Goal: Entertainment & Leisure: Consume media (video, audio)

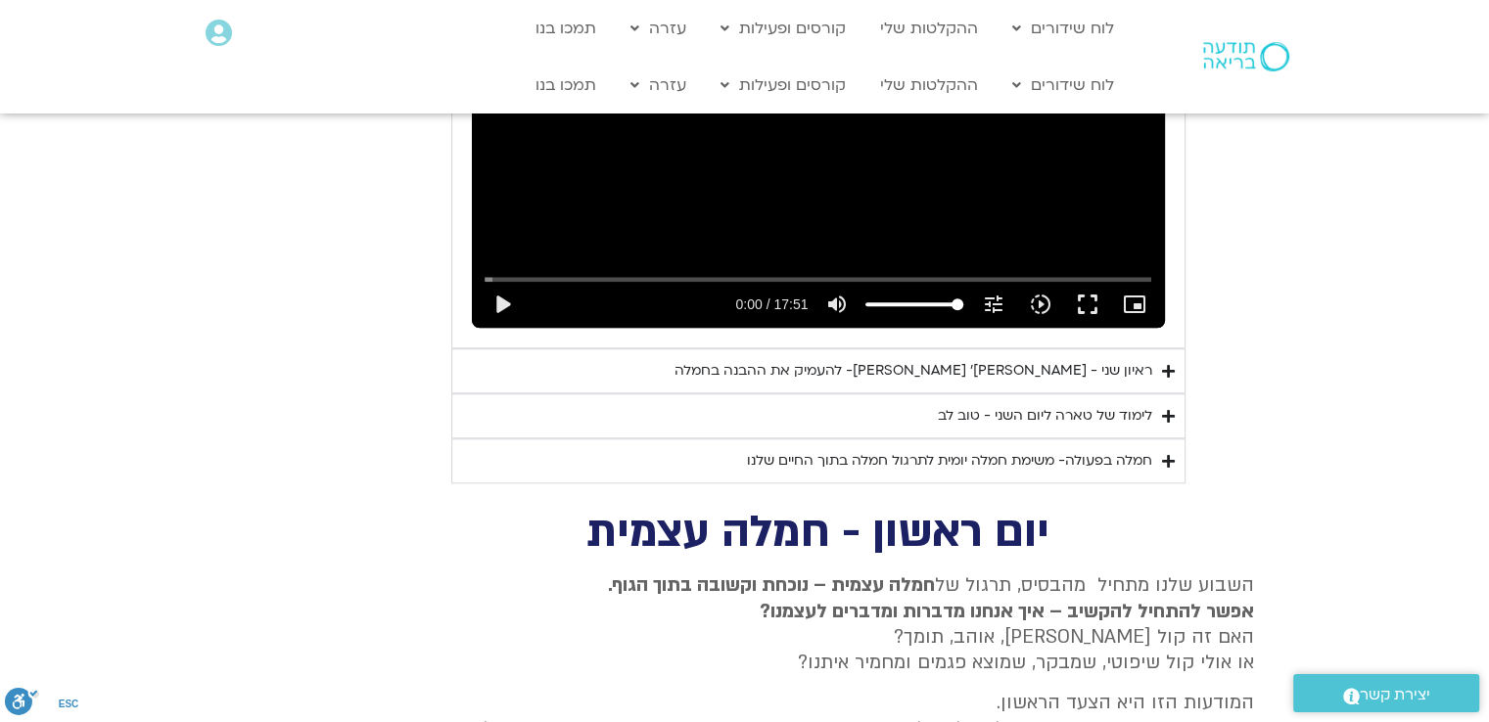
scroll to position [2153, 0]
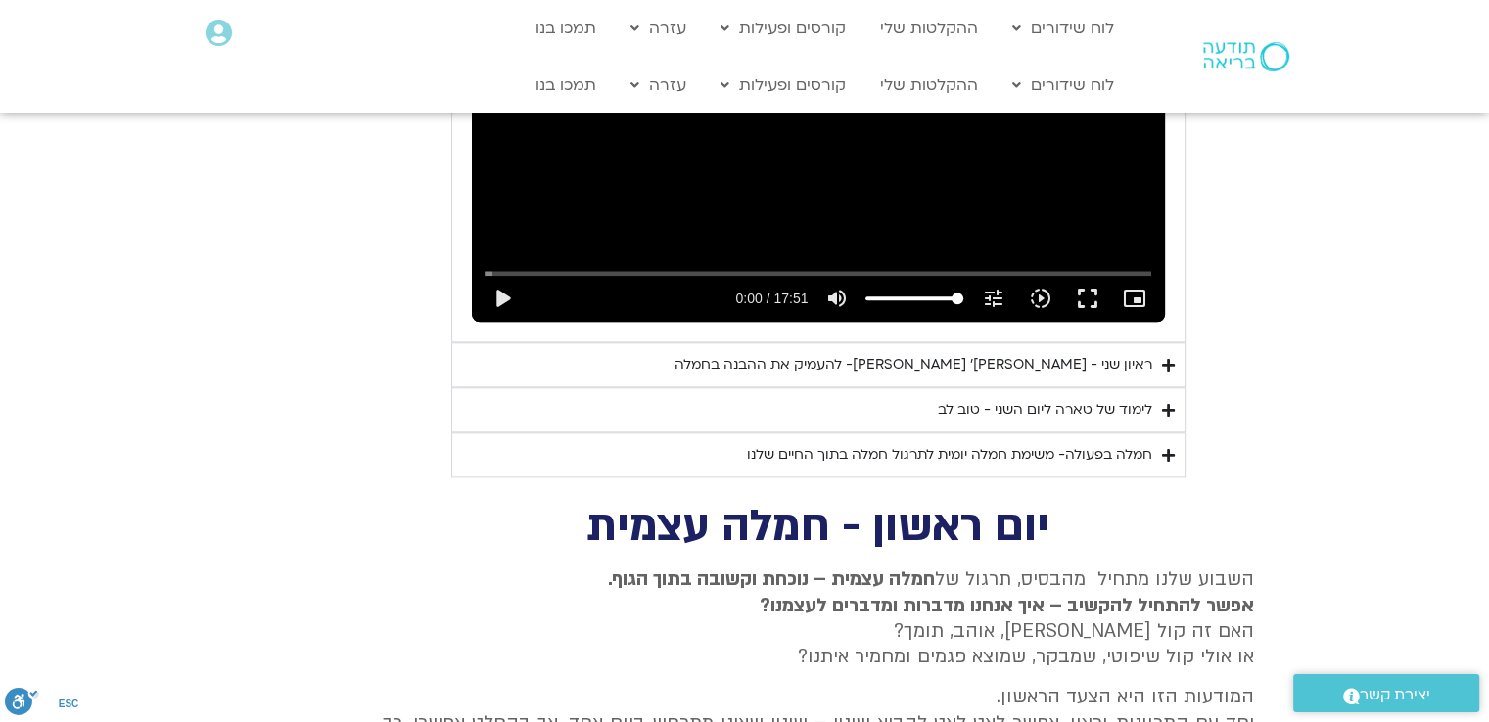
click at [1145, 443] on div "חמלה בפעולה- משימת חמלה יומית לתרגול חמלה בתוך החיים שלנו" at bounding box center [949, 454] width 405 height 23
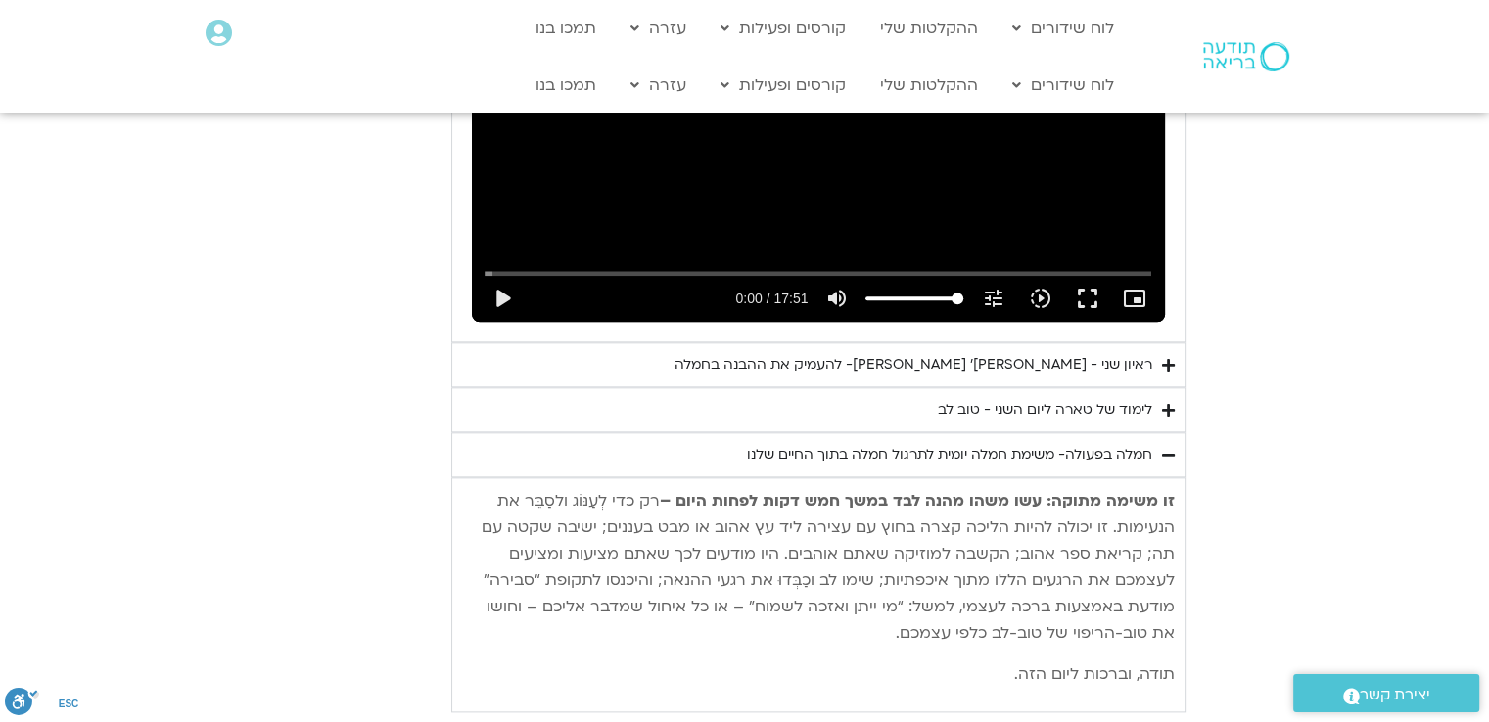
click at [1246, 416] on section "יום שני - סליחה וטוב לב "סליחה אינה שכחה או התעלמות מהתנהגות פוגעת. במקום זאת, …" at bounding box center [744, 125] width 1489 height 1173
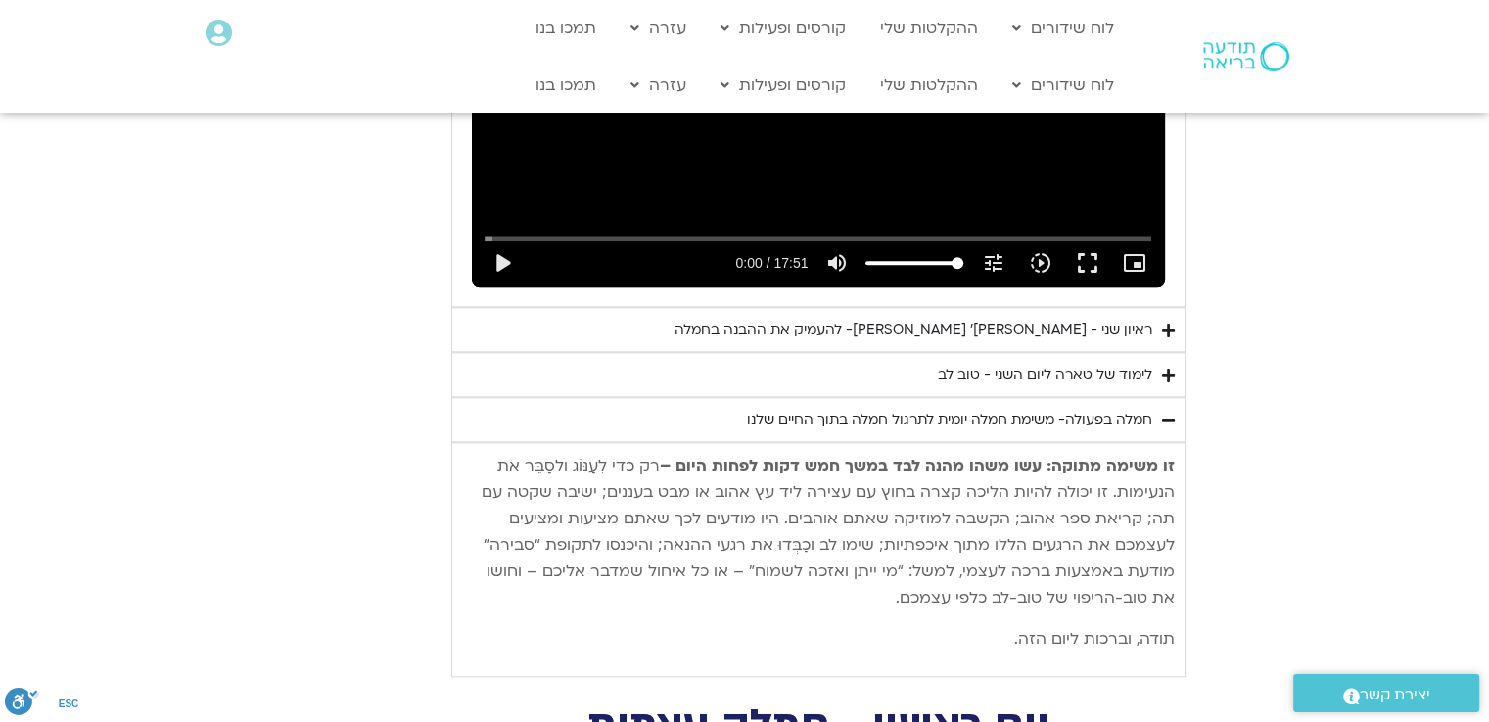
scroll to position [2192, 0]
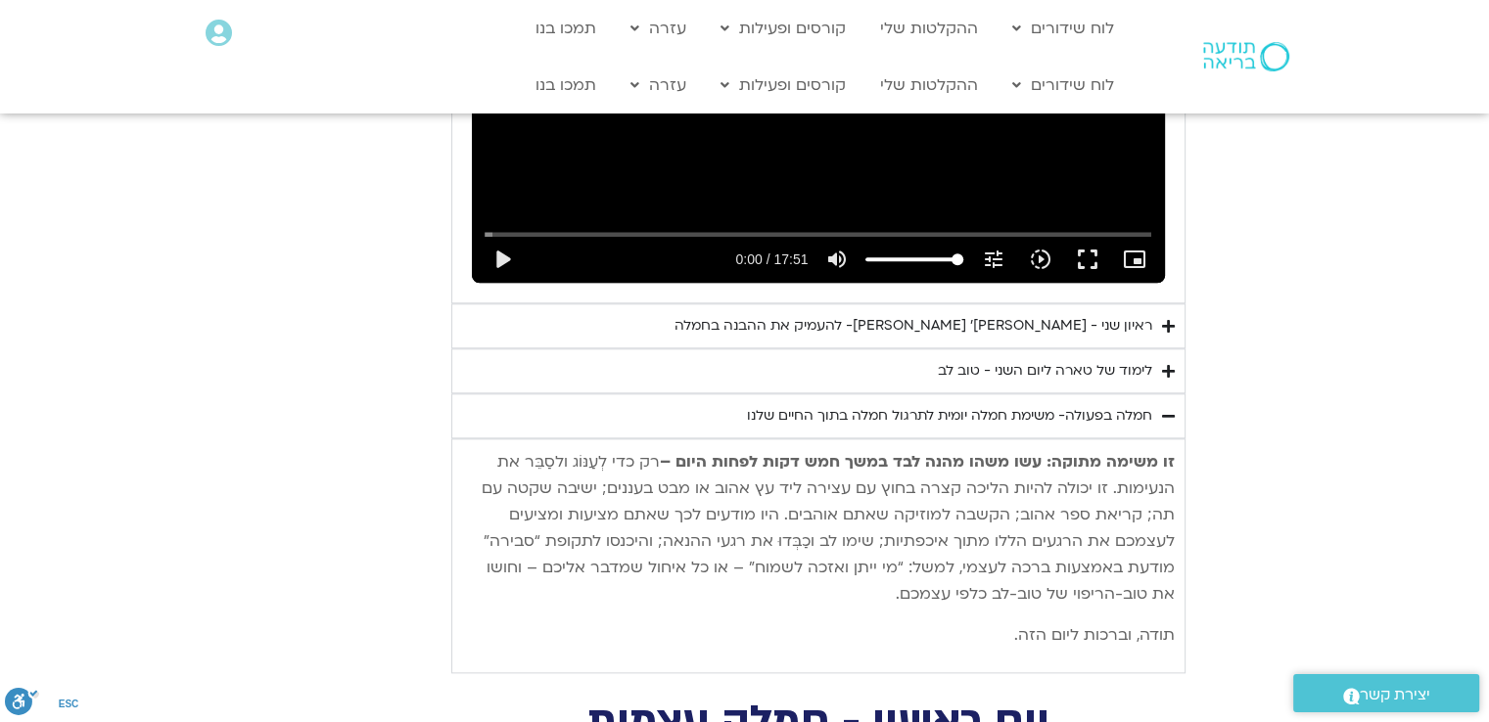
click at [1167, 409] on icon "Accordion. Open links with Enter or Space, close with Escape, and navigate with…" at bounding box center [1168, 416] width 13 height 15
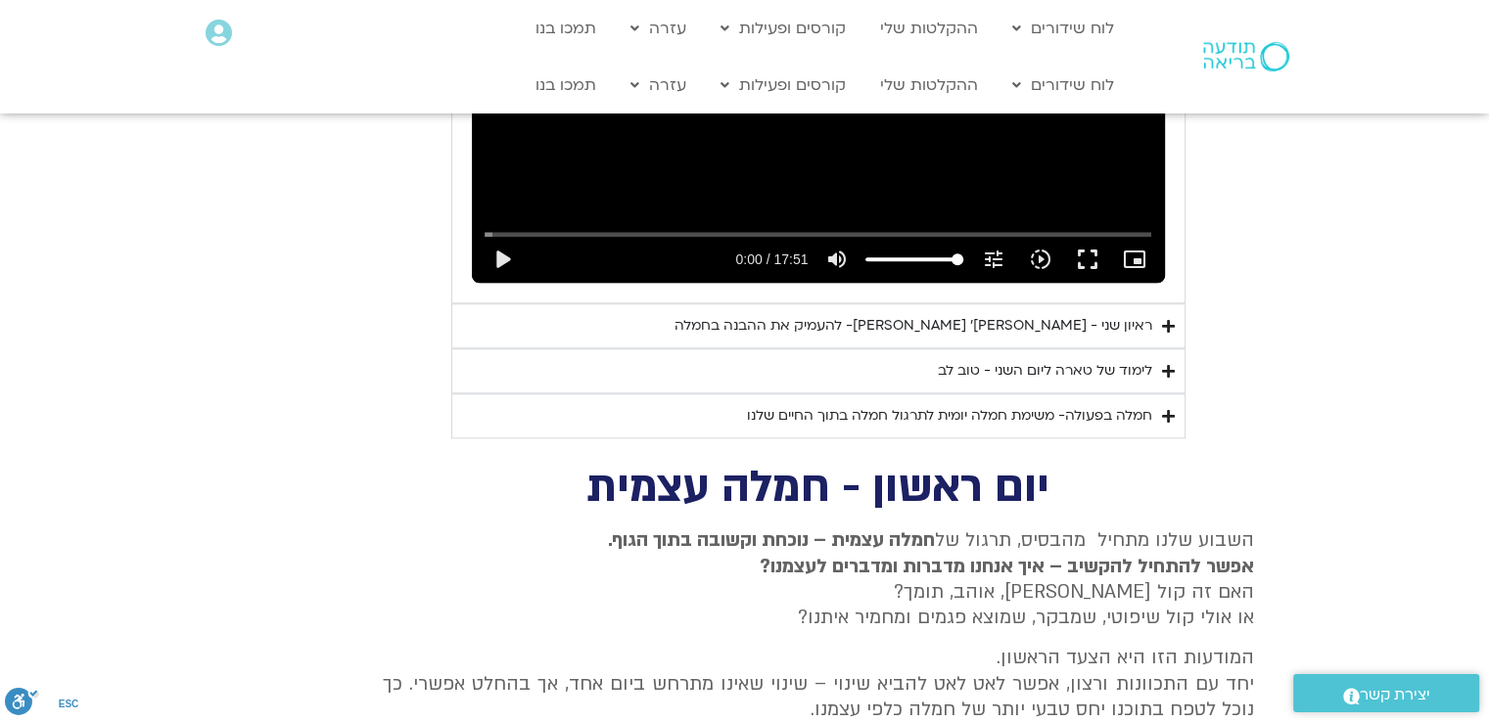
click at [1168, 364] on icon "Accordion. Open links with Enter or Space, close with Escape, and navigate with…" at bounding box center [1168, 371] width 13 height 15
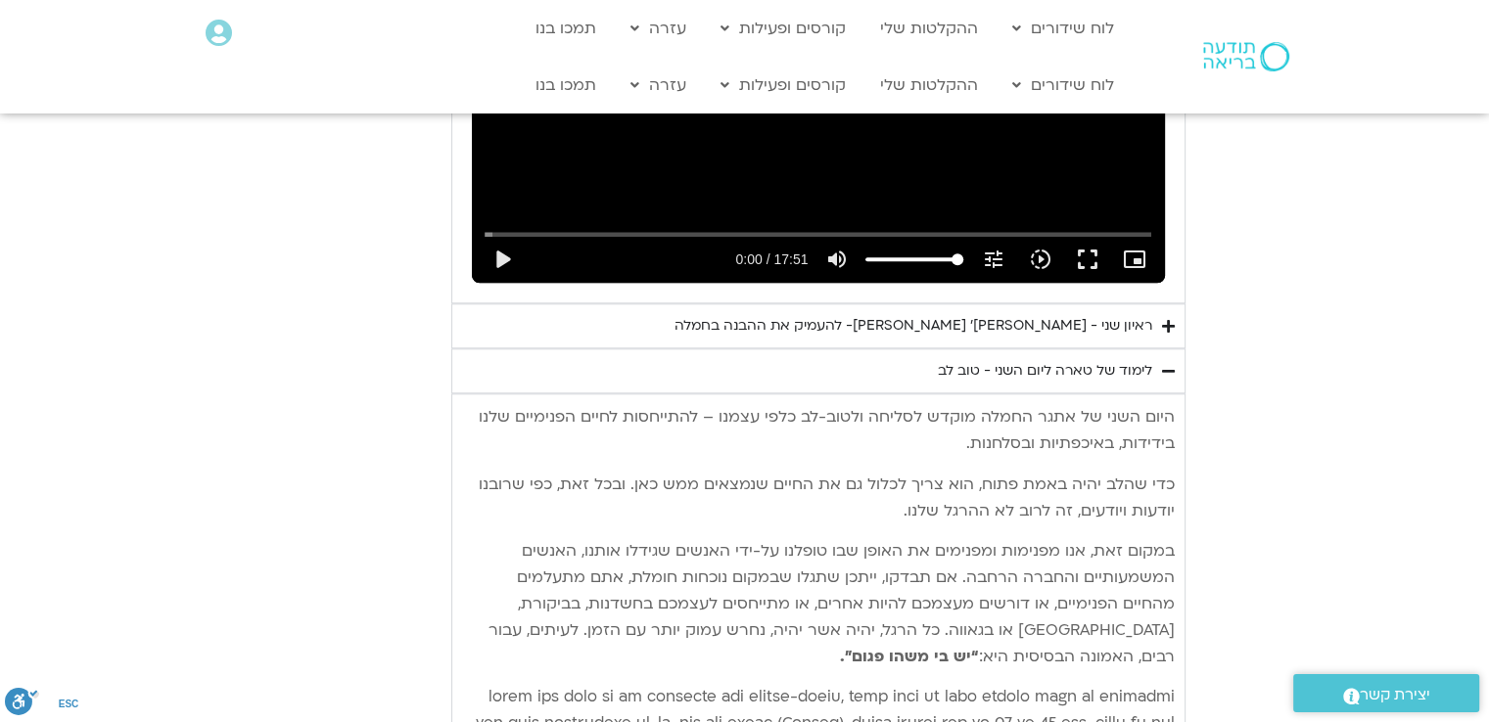
click at [1168, 364] on icon "Accordion. Open links with Enter or Space, close with Escape, and navigate with…" at bounding box center [1168, 371] width 13 height 15
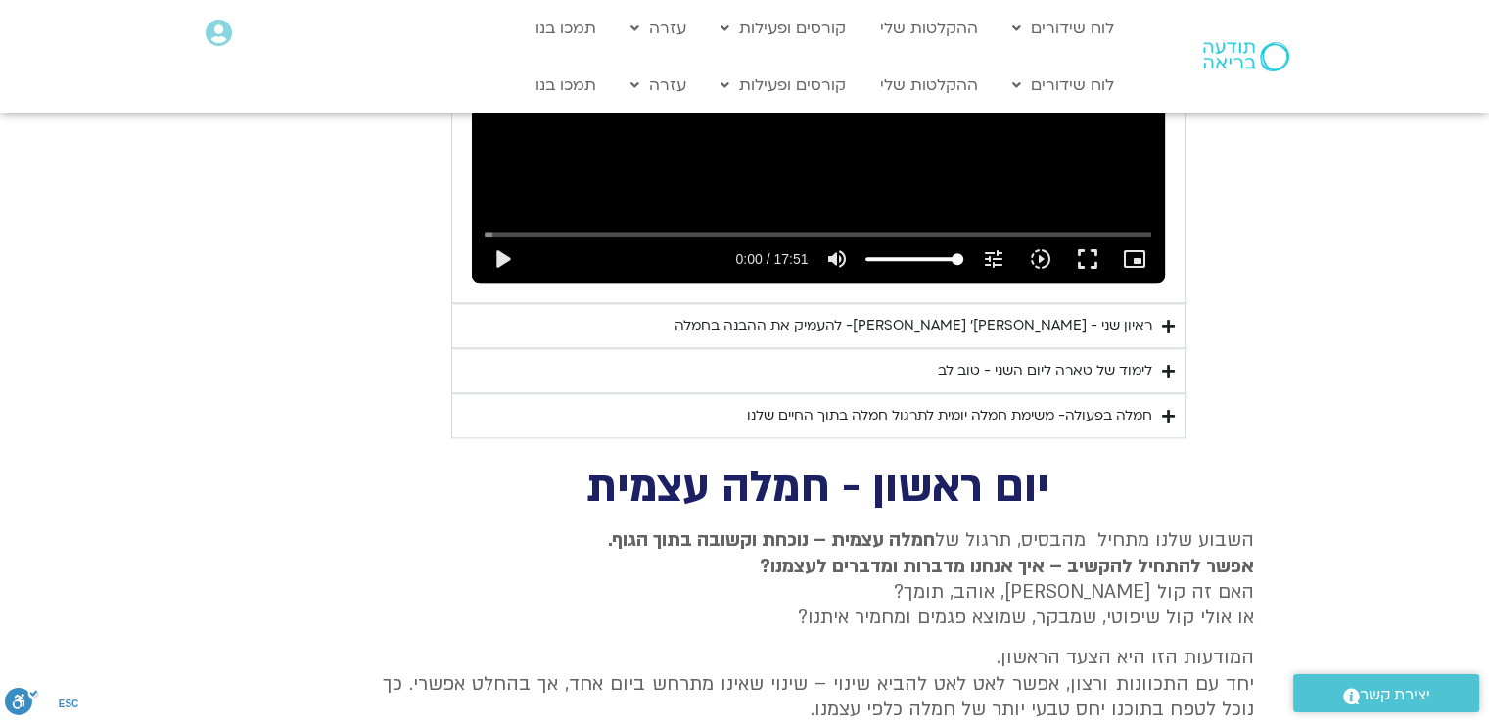
click at [1167, 303] on summary "ראיון שני - טארה בראך ופרופ׳ דן סיגל- להעמיק את ההבנה בחמלה" at bounding box center [818, 325] width 734 height 45
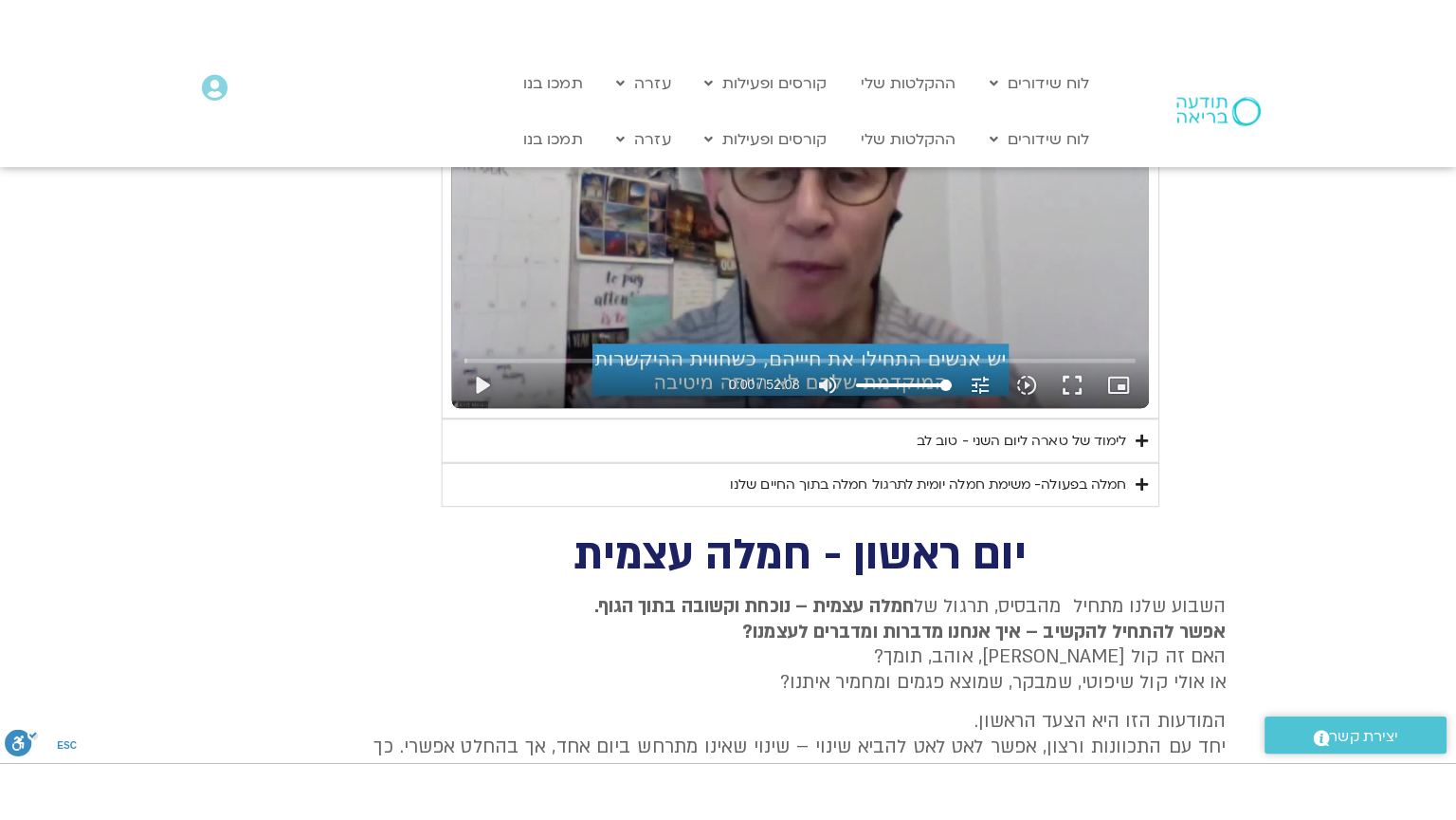
scroll to position [2515, 0]
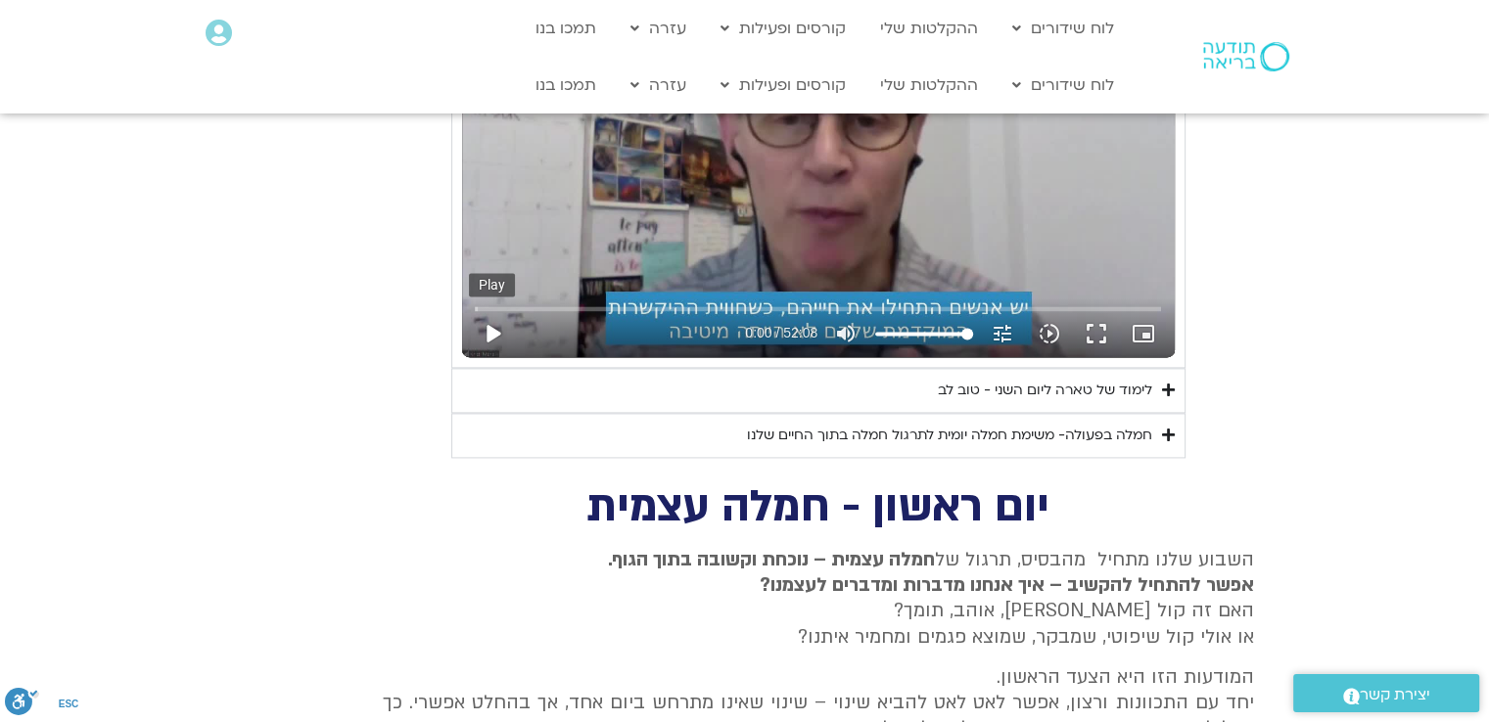
click at [481, 310] on button "play_arrow" at bounding box center [492, 333] width 47 height 47
click at [1096, 310] on button "fullscreen" at bounding box center [1096, 333] width 47 height 47
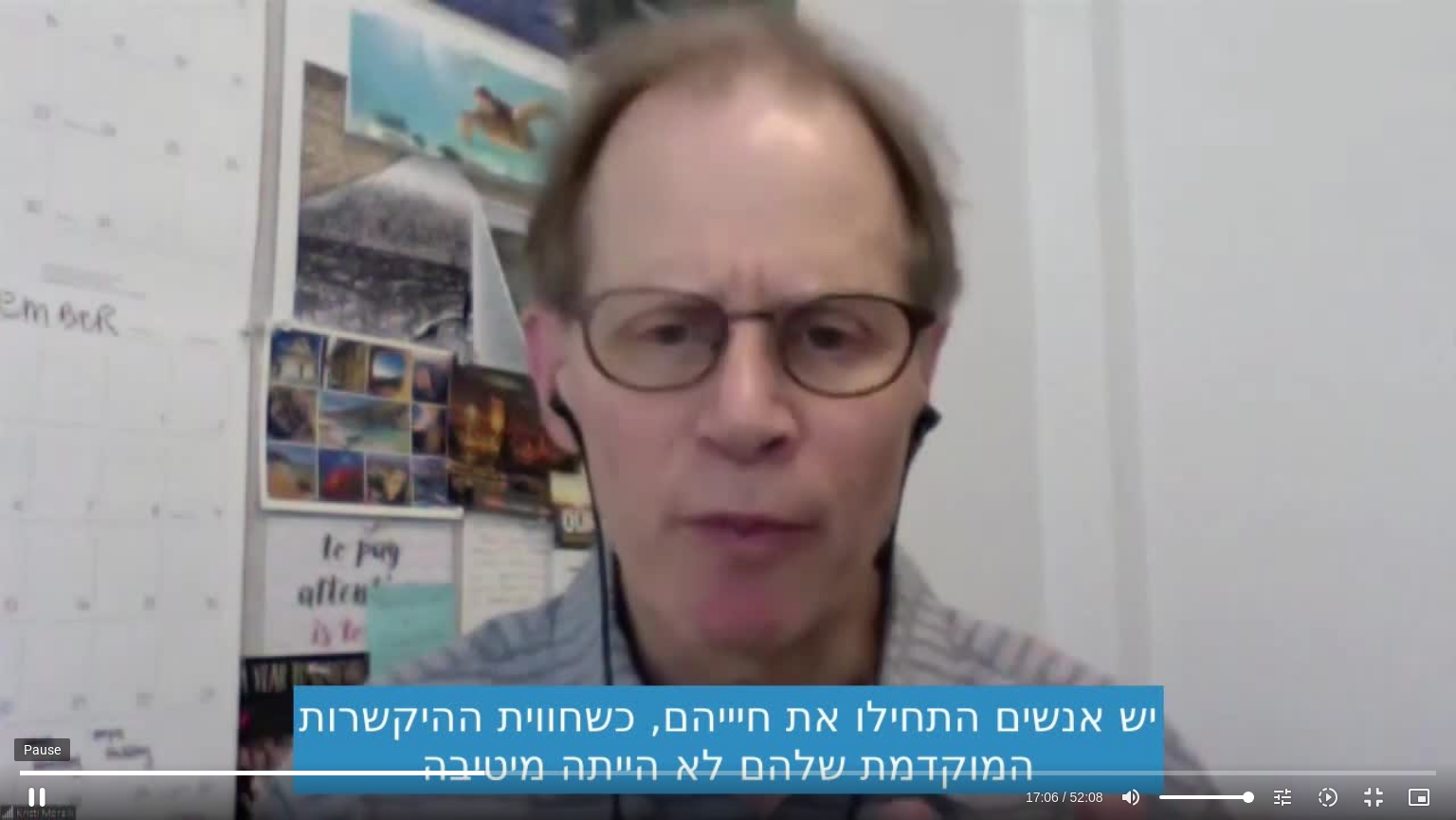
click at [40, 789] on button "pause" at bounding box center [37, 797] width 46 height 46
click at [37, 794] on button "play_arrow" at bounding box center [37, 797] width 46 height 46
type input "1030.001383"
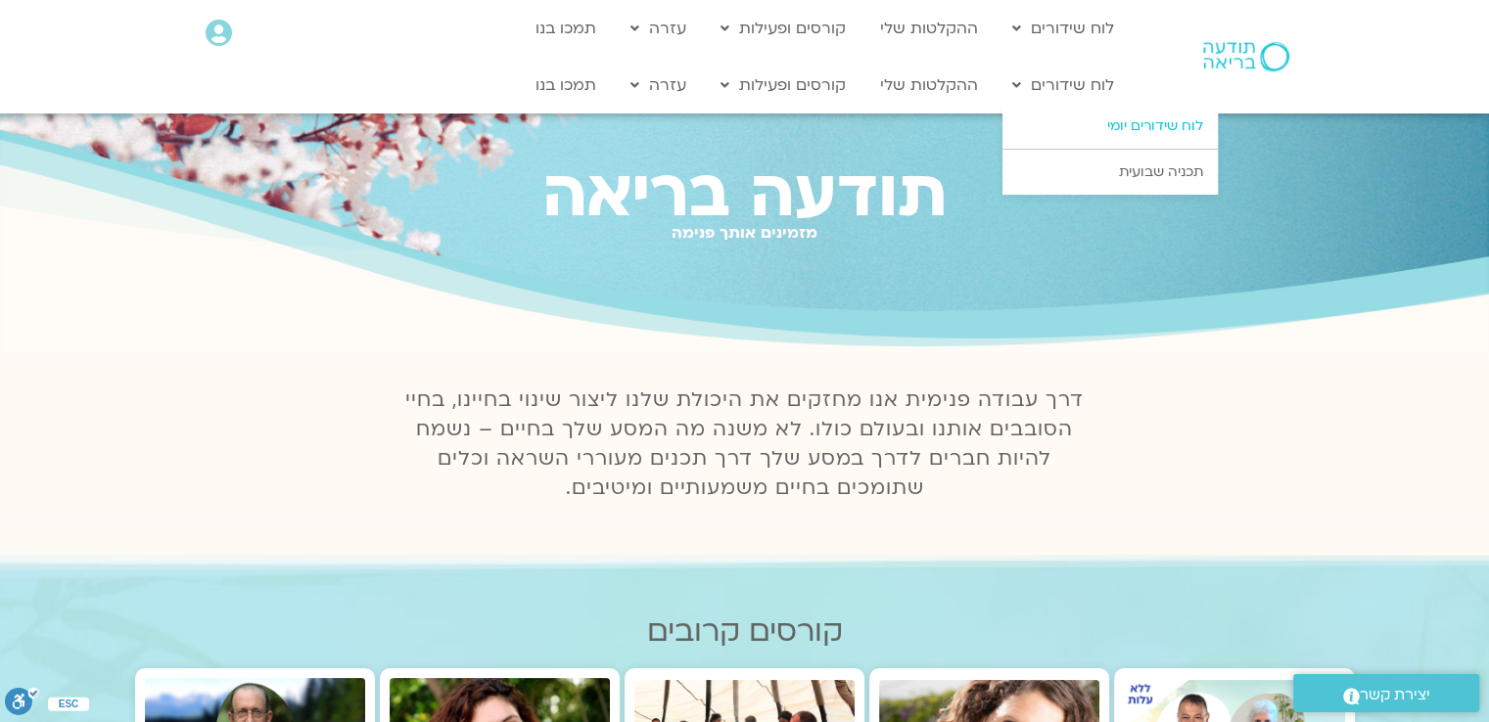
click at [1107, 115] on link "לוח שידורים יומי" at bounding box center [1109, 126] width 215 height 45
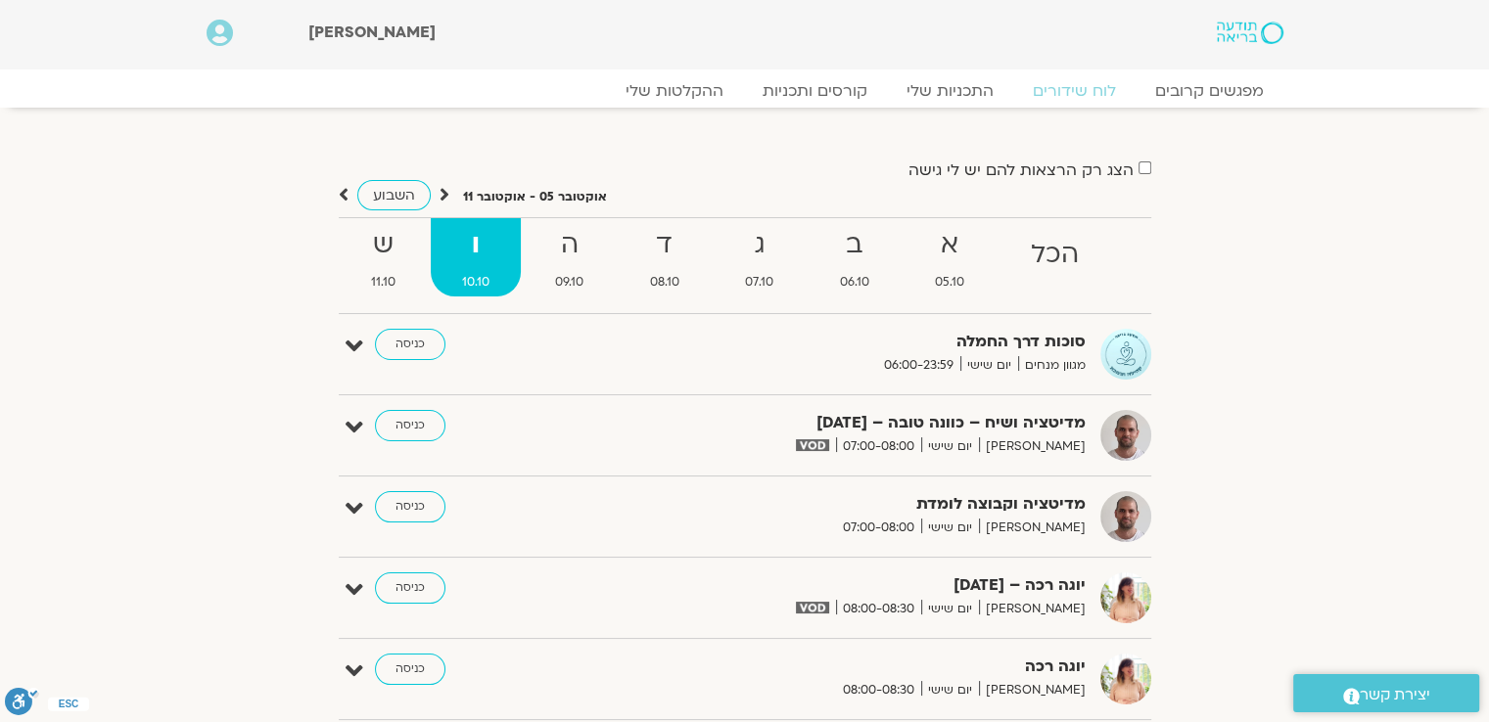
click at [1331, 251] on section "הצג רק הרצאות להם יש לי גישה אוקטובר 05 - אוקטובר 11 השבוע להציג אירועים שפתוחי…" at bounding box center [744, 548] width 1489 height 881
click at [382, 287] on span "11.10" at bounding box center [384, 282] width 87 height 21
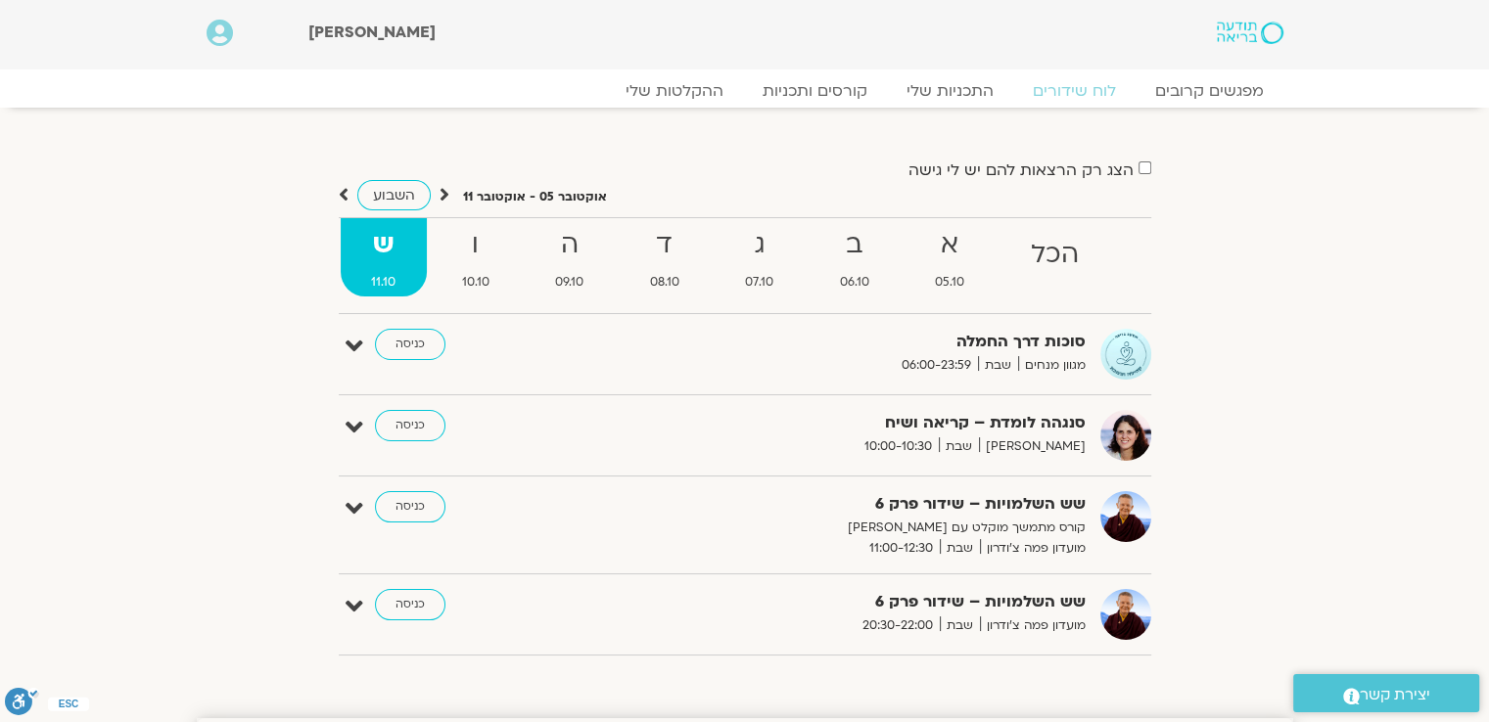
click at [1245, 369] on div "הצג רק הרצאות להם יש [PERSON_NAME] גישה [DATE] - [DATE] השבוע להציג אירועים שפת…" at bounding box center [745, 414] width 1096 height 514
click at [485, 277] on span "10.10" at bounding box center [476, 282] width 90 height 21
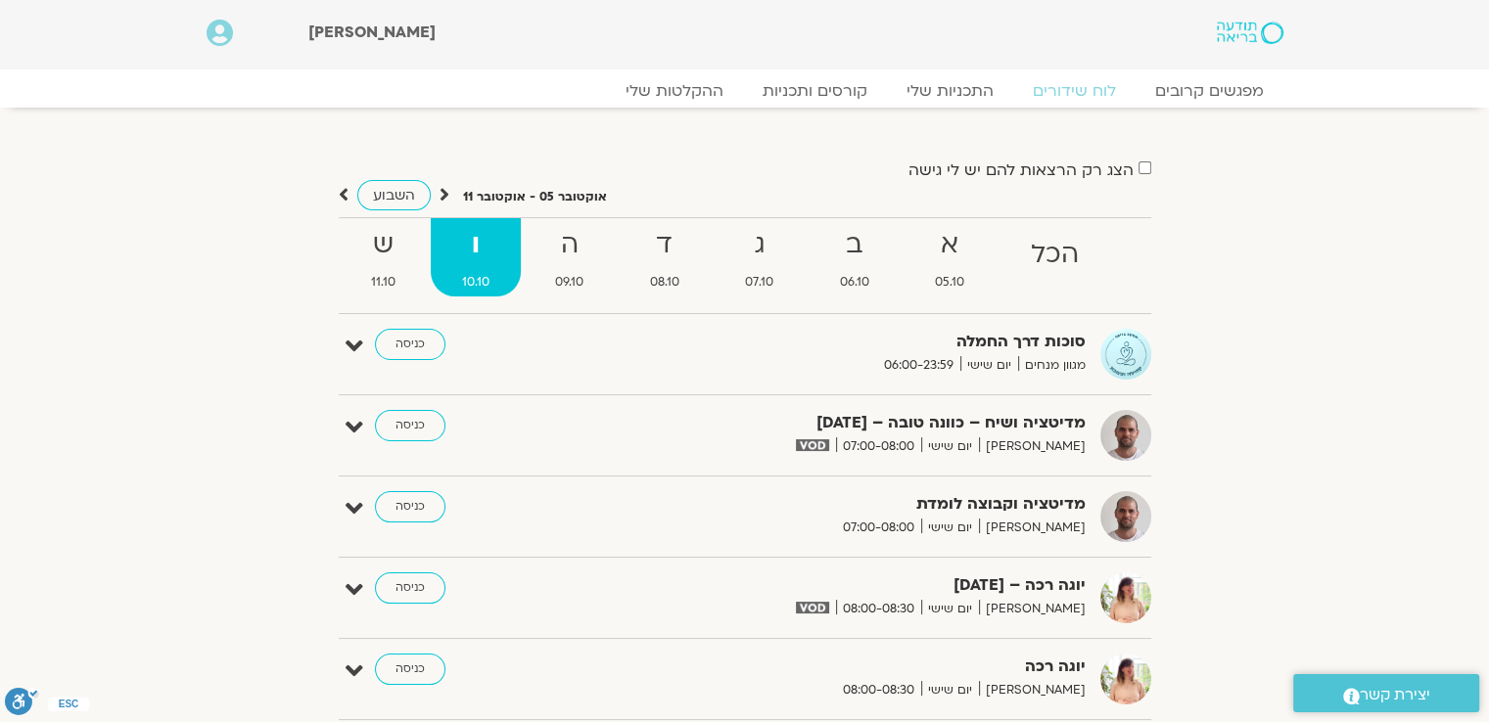
click at [1388, 435] on section "הצג רק הרצאות להם יש לי גישה אוקטובר 05 - אוקטובר 11 השבוע להציג אירועים שפתוחי…" at bounding box center [744, 548] width 1489 height 881
